Goal: Task Accomplishment & Management: Manage account settings

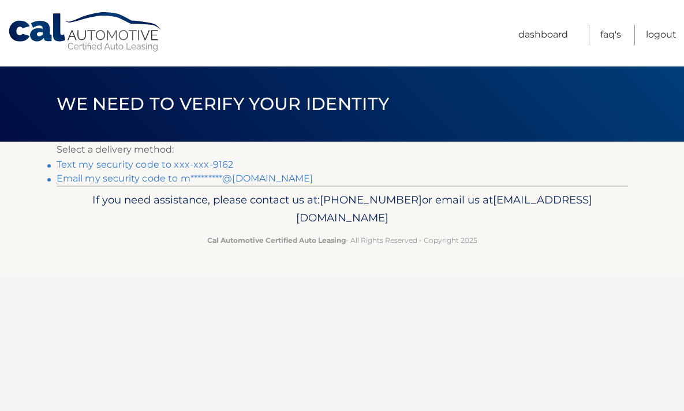
click at [110, 176] on link "Email my security code to m*********@[DOMAIN_NAME]" at bounding box center [185, 178] width 257 height 11
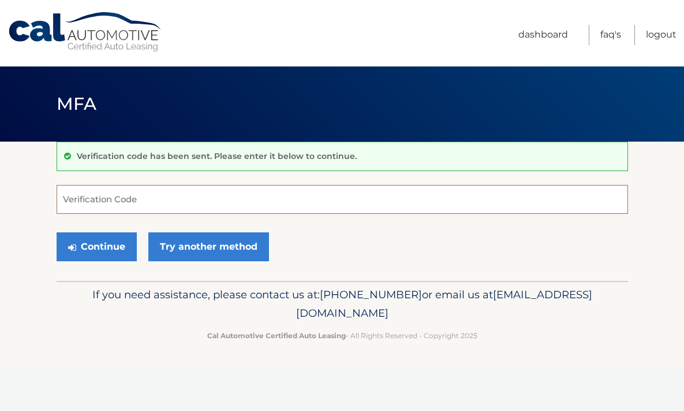
click at [87, 198] on input "Verification Code" at bounding box center [343, 199] width 572 height 29
paste input "837926"
click at [105, 198] on input "837926" at bounding box center [343, 199] width 572 height 29
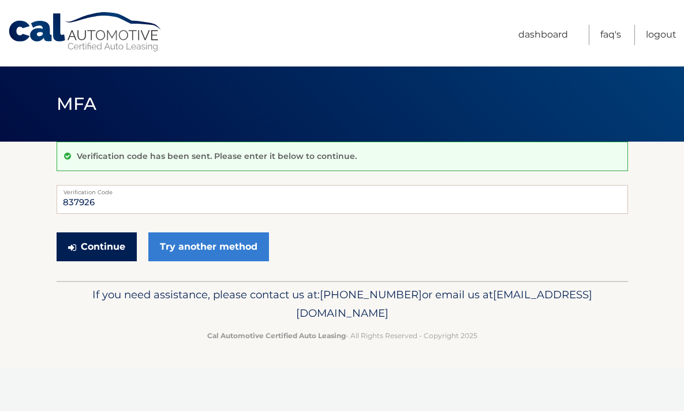
click at [103, 245] on button "Continue" at bounding box center [97, 246] width 80 height 29
drag, startPoint x: 104, startPoint y: 203, endPoint x: 53, endPoint y: 201, distance: 50.9
click at [53, 201] on section "Verification code has been sent. Please enter it below to continue. 837926 Veri…" at bounding box center [342, 211] width 684 height 139
type input "4"
type input "837926"
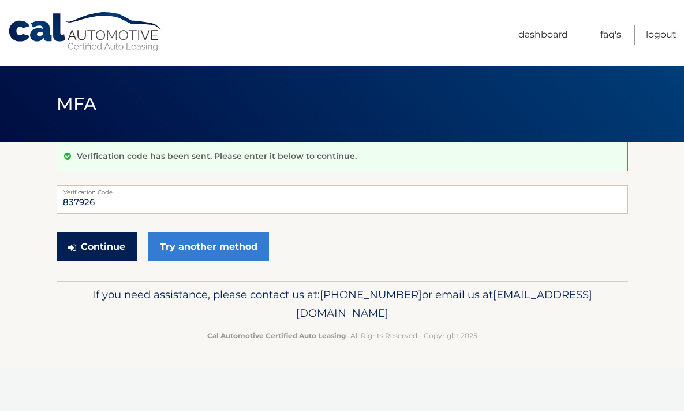
click at [112, 253] on button "Continue" at bounding box center [97, 246] width 80 height 29
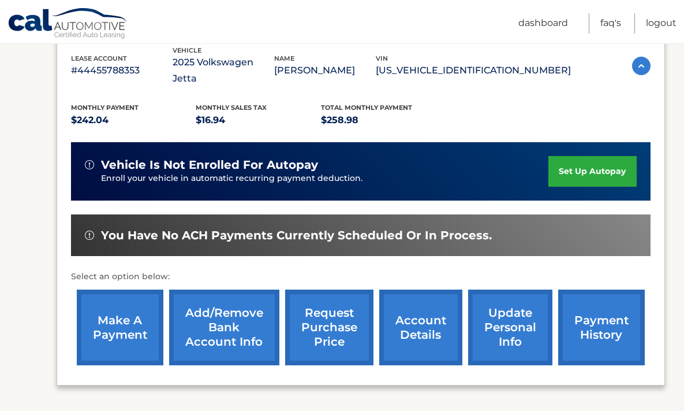
scroll to position [209, 0]
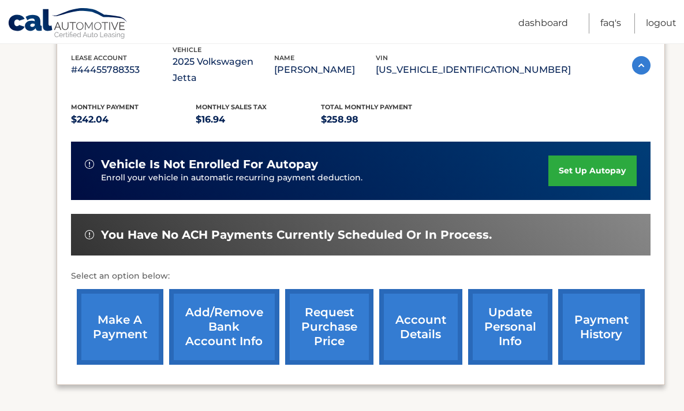
click at [576, 155] on link "set up autopay" at bounding box center [593, 170] width 88 height 31
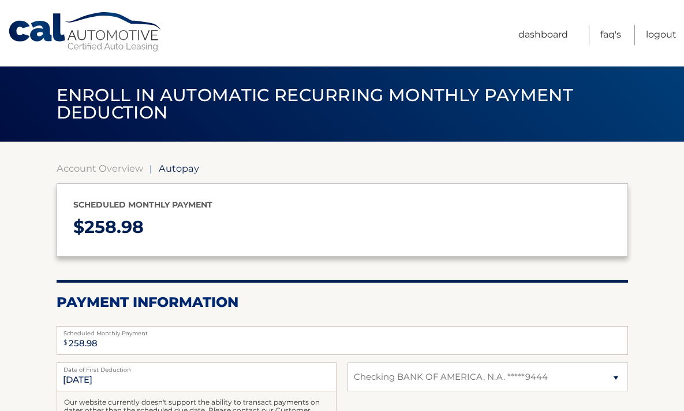
select select "M2E0NWNjYzQtMmYzMS00NzNkLTg0MWEtYTNmZDgzMDdjYTMw"
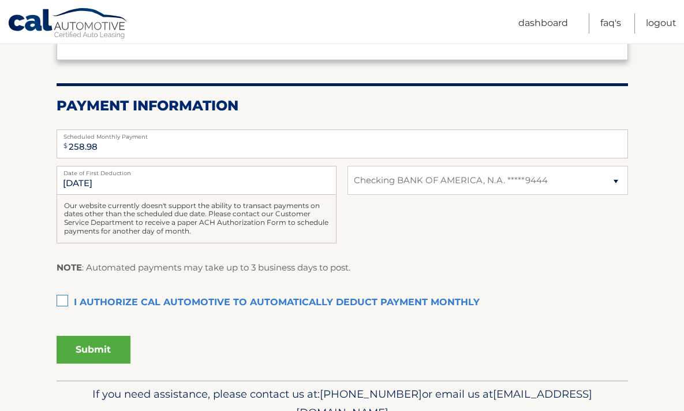
scroll to position [201, 0]
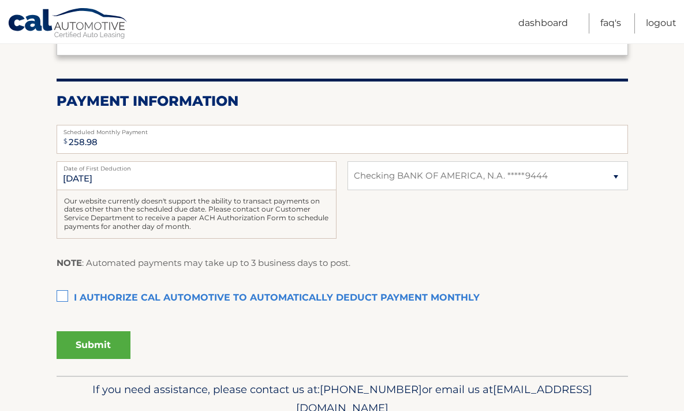
click at [60, 295] on label "I authorize cal automotive to automatically deduct payment monthly This checkbo…" at bounding box center [343, 298] width 572 height 23
click at [0, 0] on input "I authorize cal automotive to automatically deduct payment monthly This checkbo…" at bounding box center [0, 0] width 0 height 0
click at [88, 349] on button "Submit" at bounding box center [94, 345] width 74 height 28
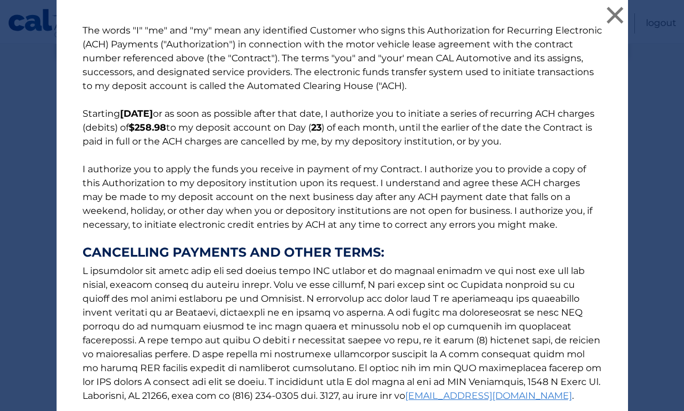
scroll to position [135, 0]
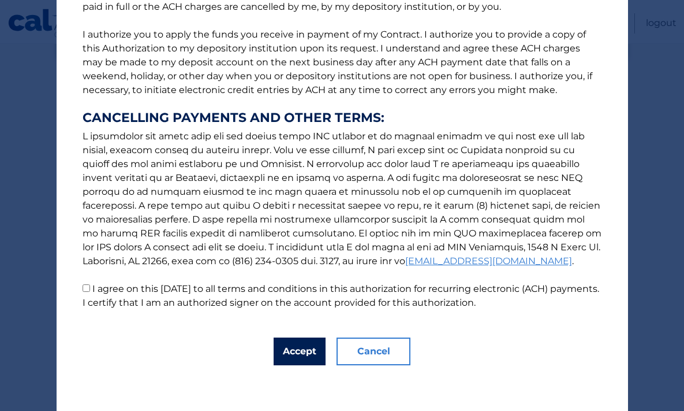
click at [295, 349] on button "Accept" at bounding box center [300, 351] width 52 height 28
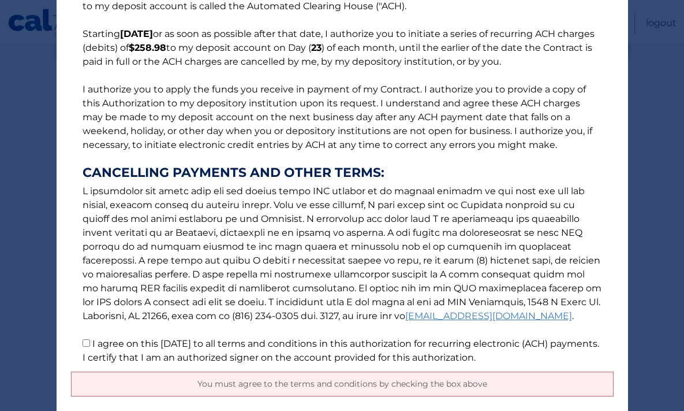
scroll to position [162, 0]
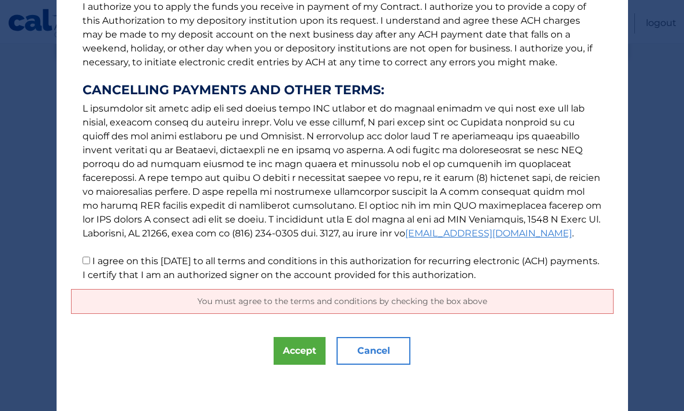
click at [85, 259] on input "I agree on this 09/25/2025 to all terms and conditions in this authorization fo…" at bounding box center [87, 260] width 8 height 8
checkbox input "true"
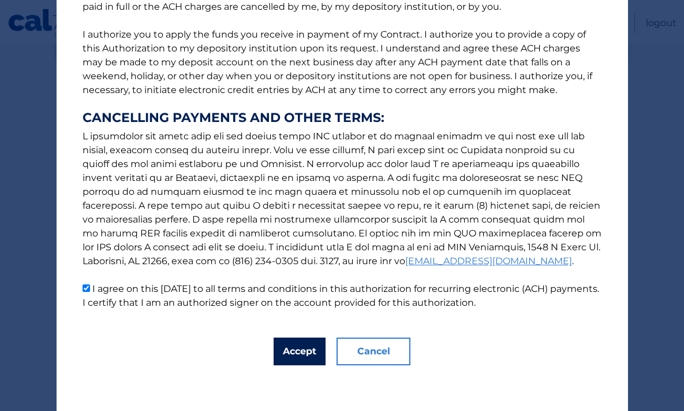
click at [294, 349] on button "Accept" at bounding box center [300, 351] width 52 height 28
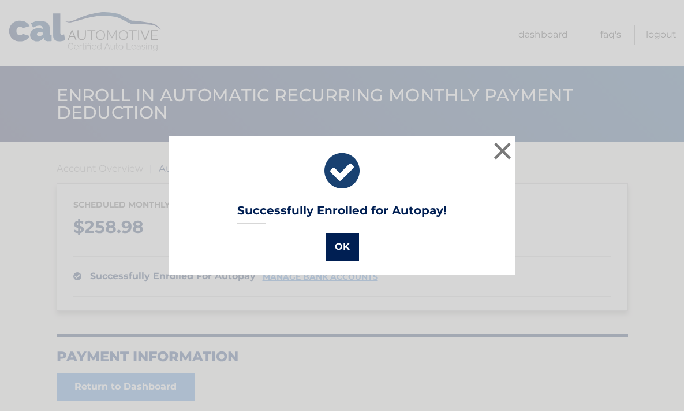
click at [347, 247] on button "OK" at bounding box center [343, 247] width 34 height 28
